Goal: Information Seeking & Learning: Learn about a topic

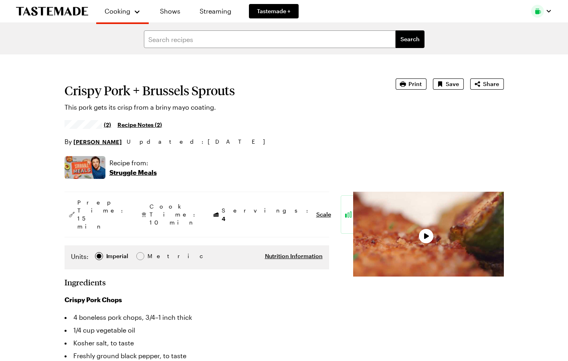
type textarea "x"
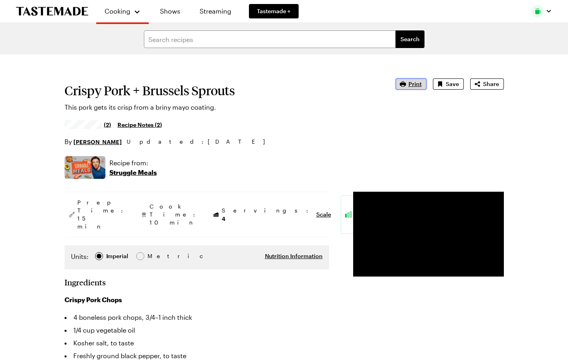
click at [415, 85] on span "Print" at bounding box center [414, 84] width 13 height 8
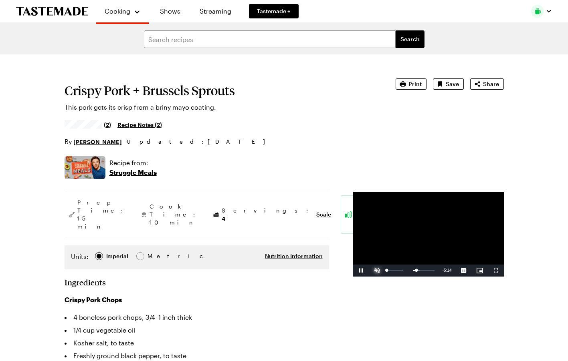
click at [369, 271] on span "Video Player" at bounding box center [377, 271] width 16 height 0
click at [385, 277] on div "Loaded : 0.00% 0:21 0:20" at bounding box center [411, 271] width 53 height 12
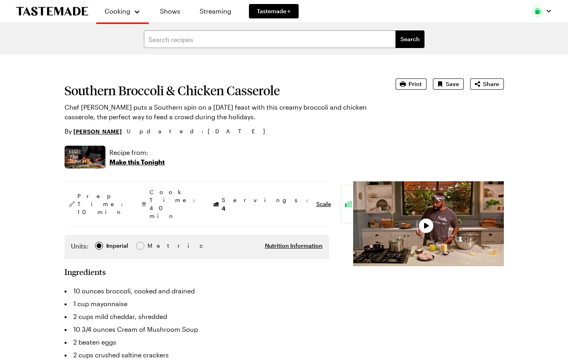
type textarea "x"
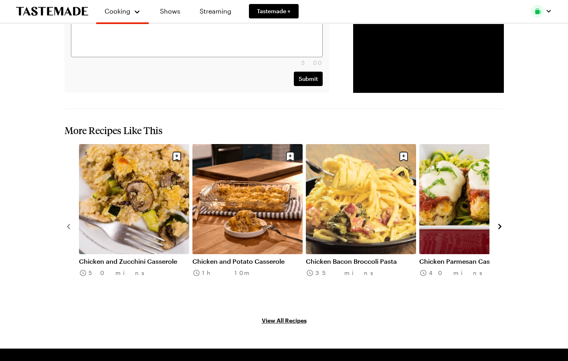
scroll to position [841, 0]
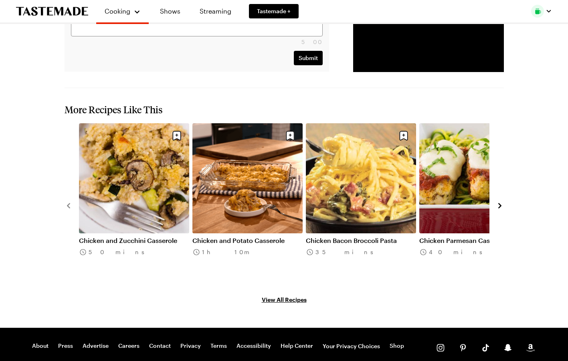
click at [501, 202] on icon "navigate to next item" at bounding box center [500, 206] width 8 height 8
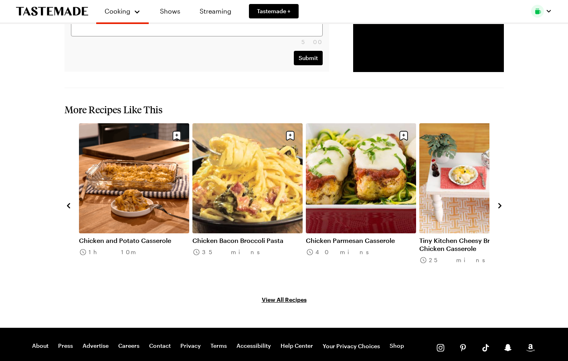
click at [501, 202] on icon "navigate to next item" at bounding box center [500, 206] width 8 height 8
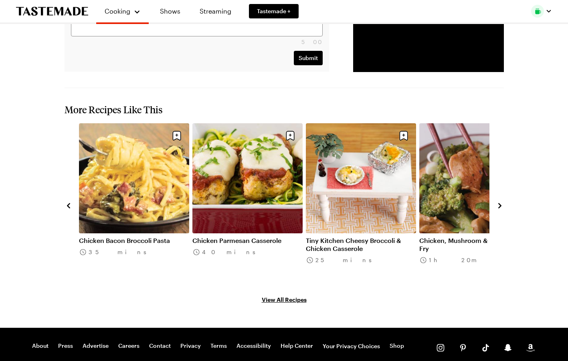
click at [501, 202] on icon "navigate to next item" at bounding box center [500, 206] width 8 height 8
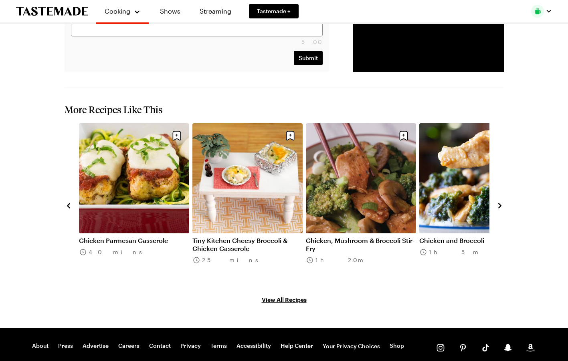
click at [501, 202] on icon "navigate to next item" at bounding box center [500, 206] width 8 height 8
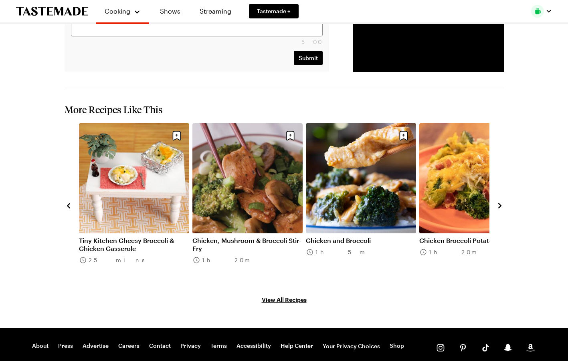
click at [501, 202] on icon "navigate to next item" at bounding box center [500, 206] width 8 height 8
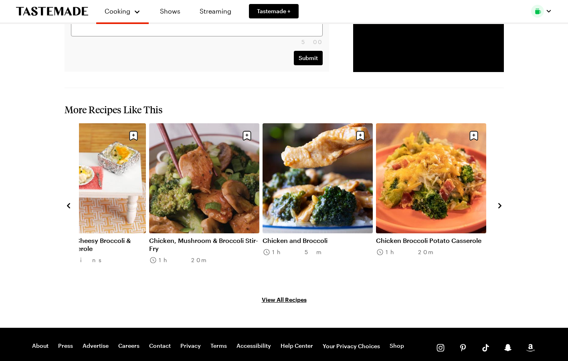
click at [499, 203] on icon "navigate to next item" at bounding box center [500, 206] width 8 height 8
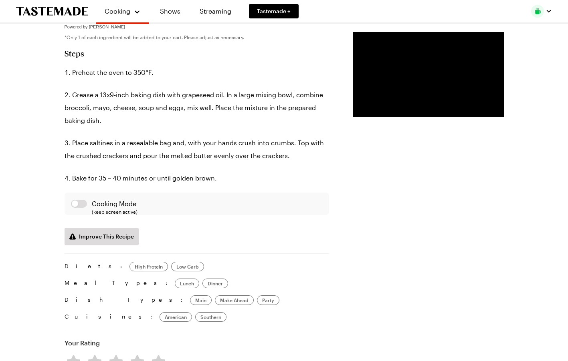
scroll to position [401, 0]
click at [472, 101] on video "Video Player" at bounding box center [428, 74] width 151 height 85
click at [369, 111] on span "Video Player" at bounding box center [377, 111] width 16 height 0
click at [353, 111] on span "Video Player" at bounding box center [361, 111] width 16 height 0
click at [369, 117] on div "Mute 15%" at bounding box center [389, 111] width 40 height 12
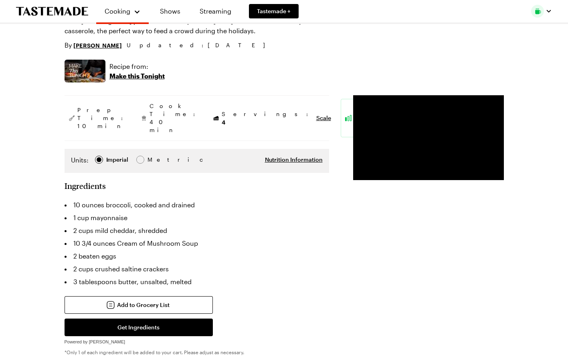
scroll to position [0, 0]
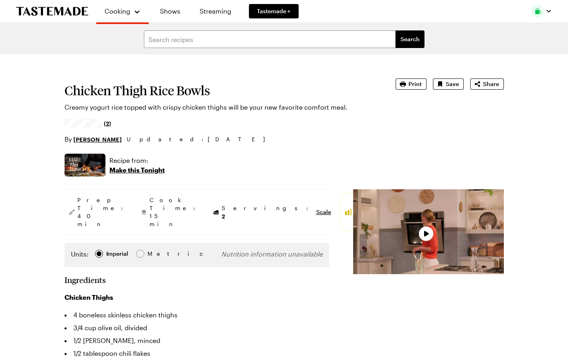
type textarea "x"
